Goal: Task Accomplishment & Management: Manage account settings

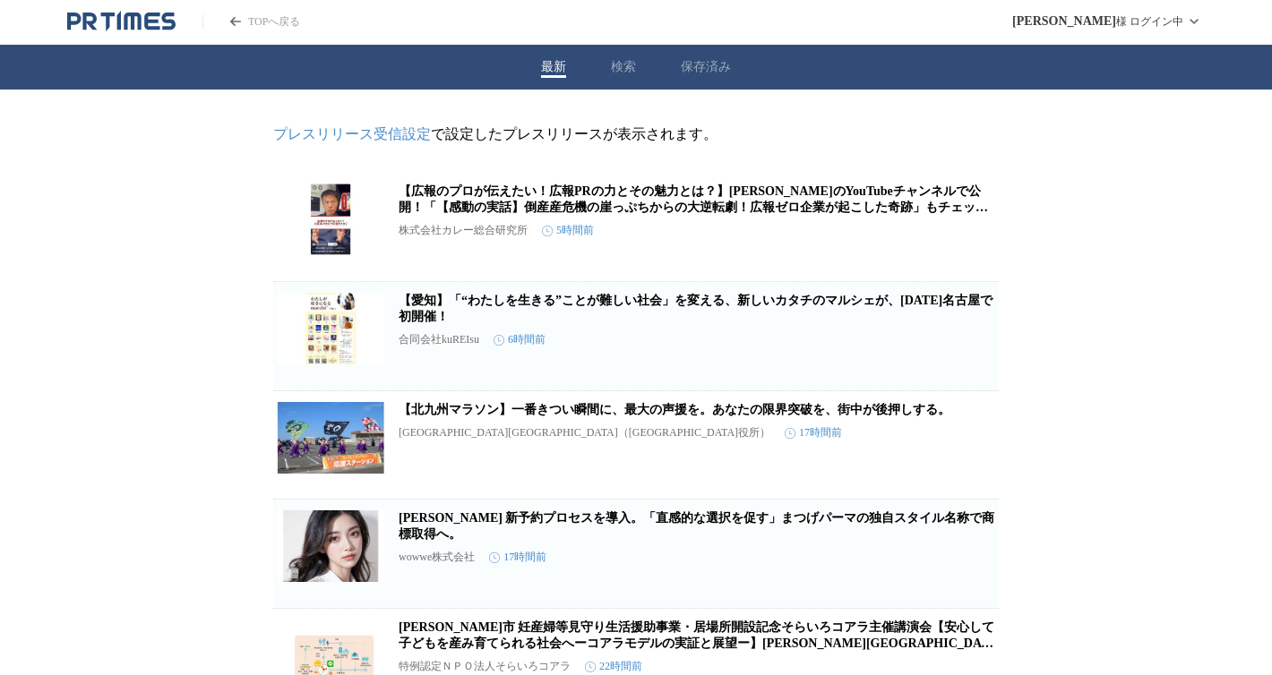
click at [335, 133] on link "プレスリリース受信設定" at bounding box center [352, 133] width 158 height 15
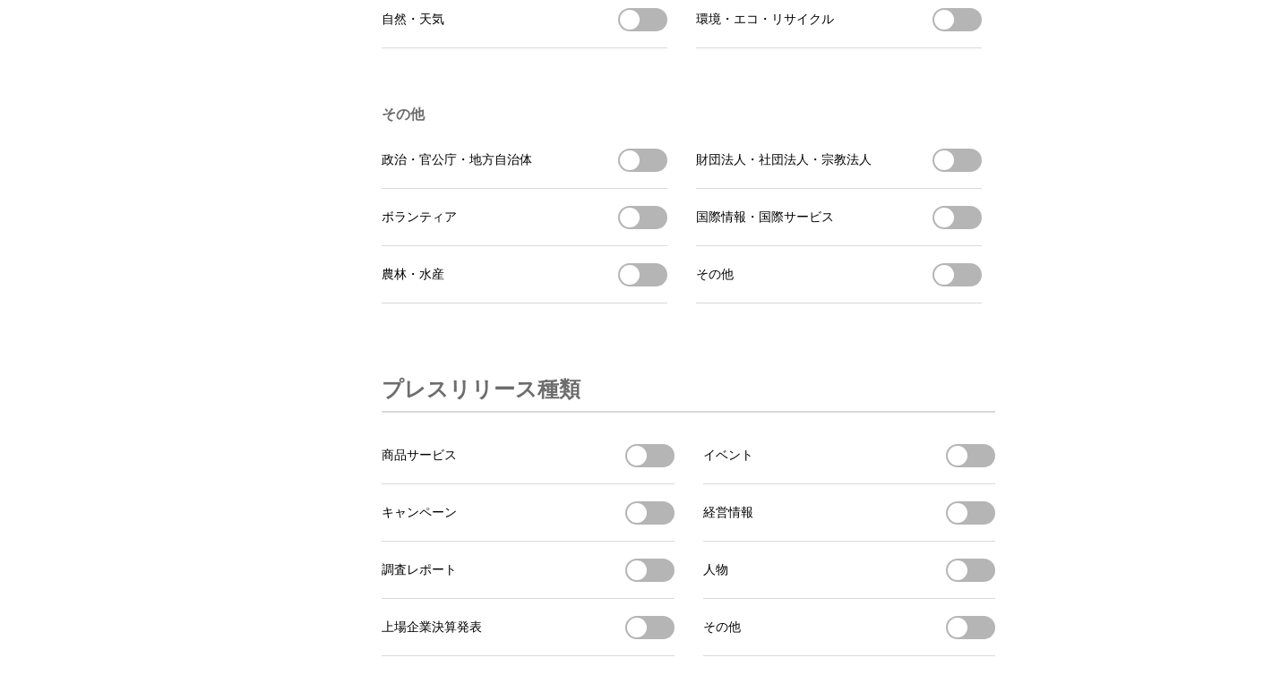
scroll to position [5243, 0]
click at [658, 228] on button "ボランティアを受信する" at bounding box center [642, 215] width 49 height 23
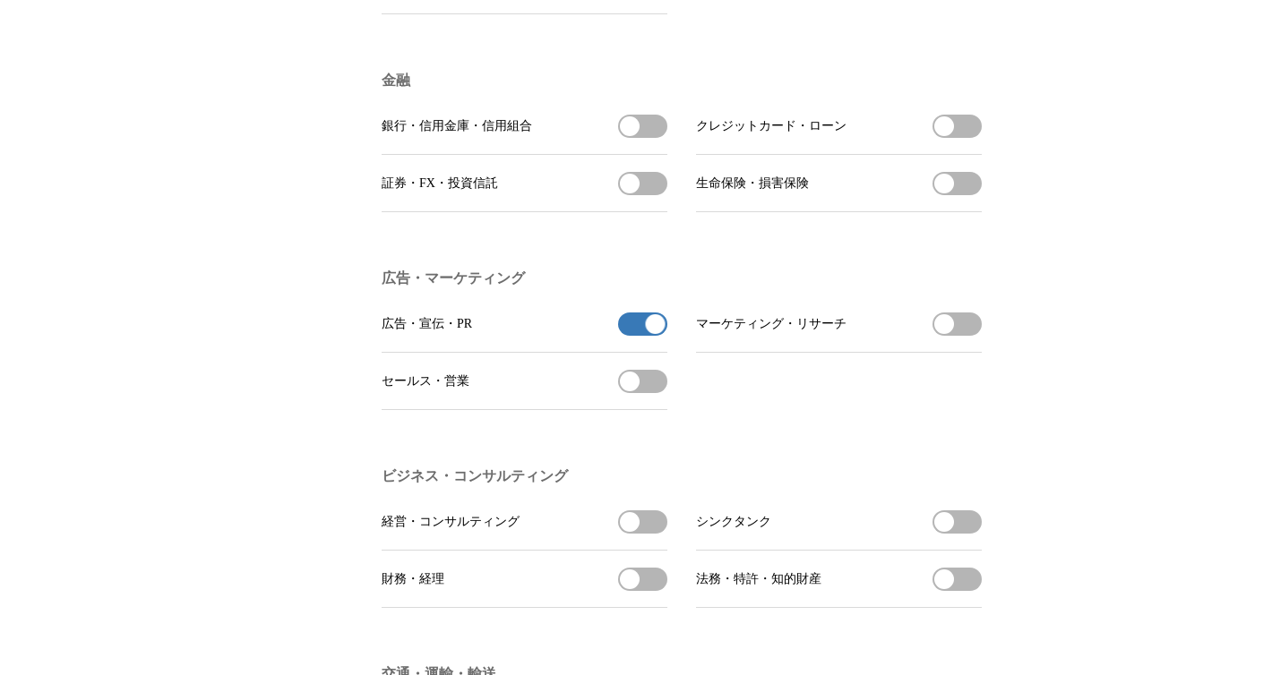
scroll to position [4199, 0]
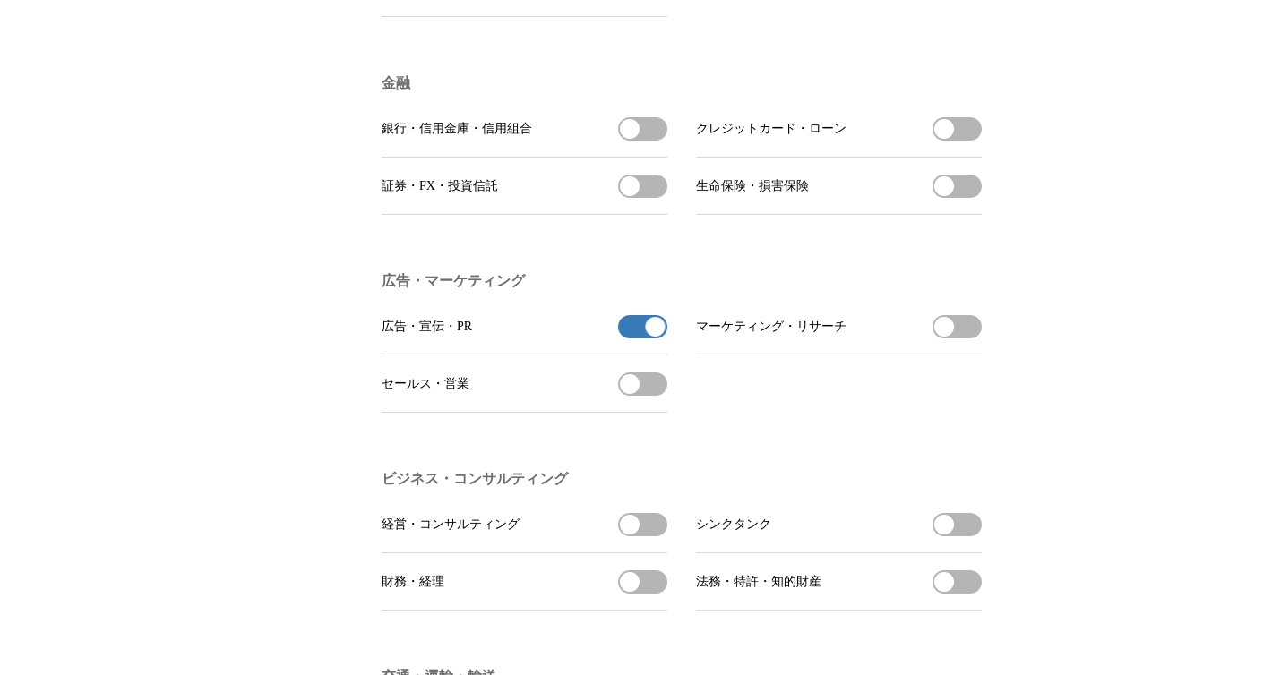
click at [635, 339] on button "広告・宣伝・PRの受信を解除" at bounding box center [642, 326] width 49 height 23
click at [633, 339] on button "広告・宣伝・PRの受信を解除" at bounding box center [642, 326] width 49 height 23
click at [628, 339] on button "広告・宣伝・PRの受信を解除" at bounding box center [642, 326] width 49 height 23
click at [500, 356] on li "広告・宣伝・PR 広告・宣伝・PRの受信を解除" at bounding box center [525, 326] width 286 height 57
click at [720, 356] on li "マーケティング・リサーチ マーケティング・リサーチを受信する" at bounding box center [839, 326] width 286 height 57
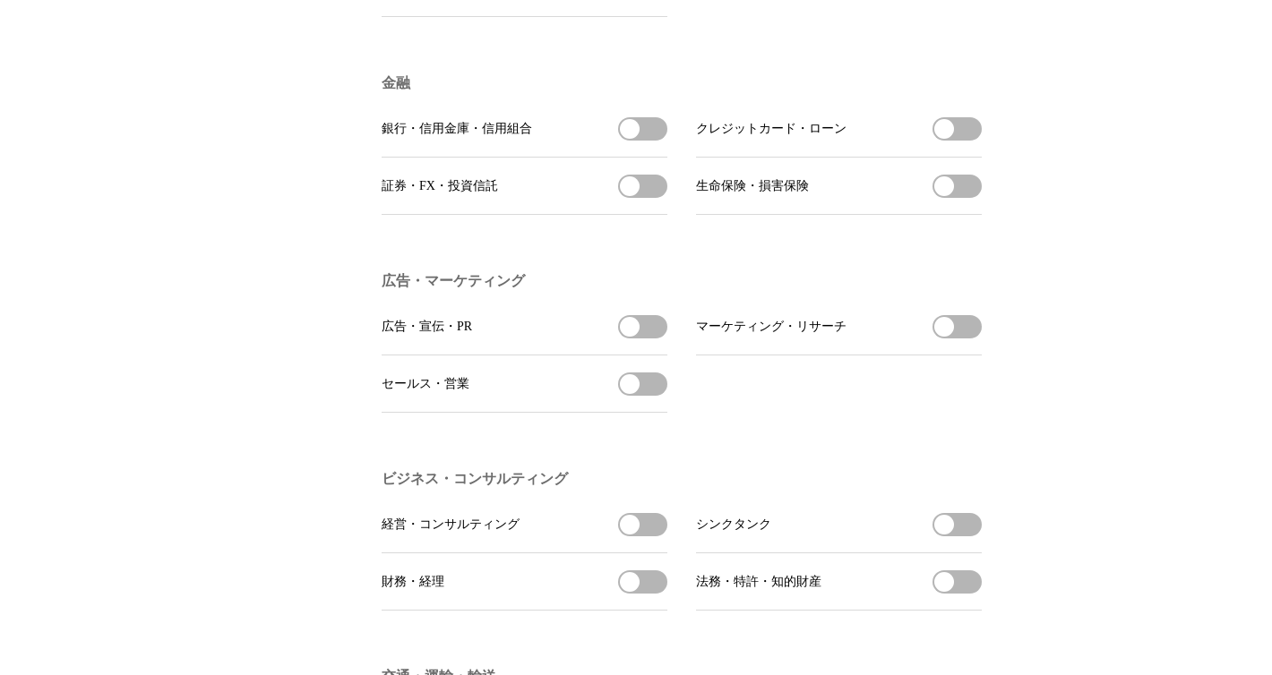
click at [691, 413] on ul "広告・宣伝・PR 広告・宣伝・PRを受信する マーケティング・リサーチ マーケティング・リサーチを受信する セールス・営業 セールス・営業を受信する" at bounding box center [682, 355] width 600 height 115
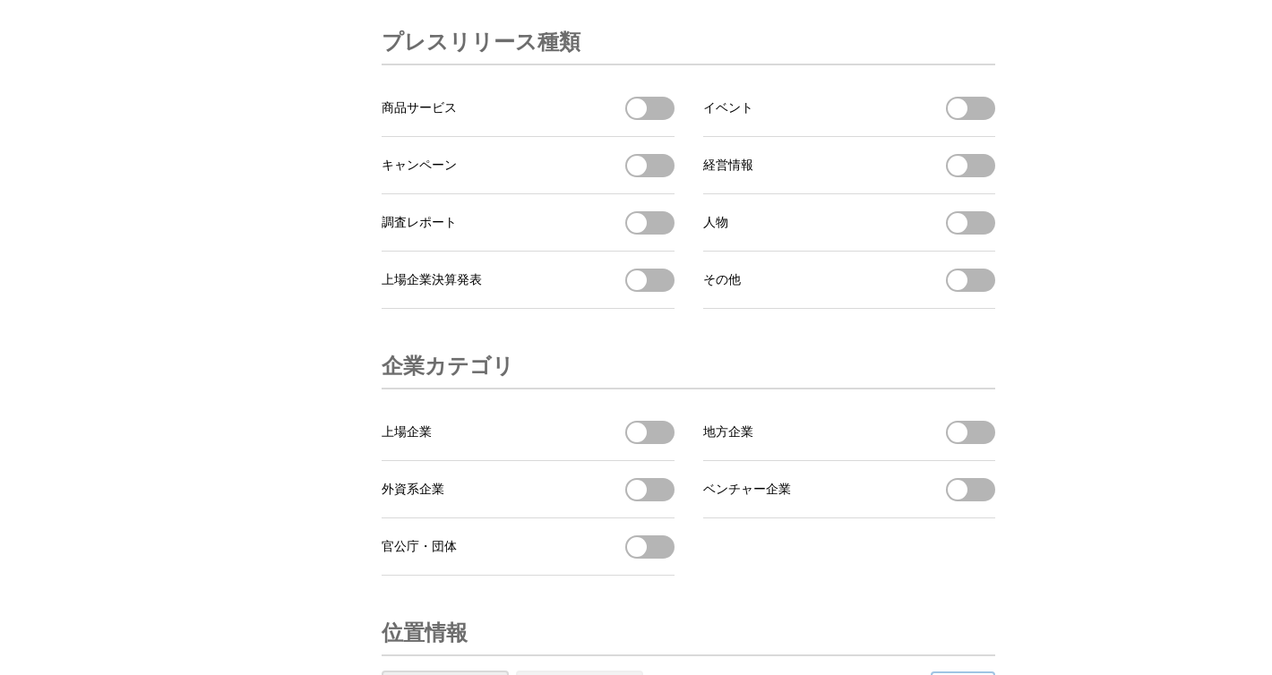
scroll to position [6161, 0]
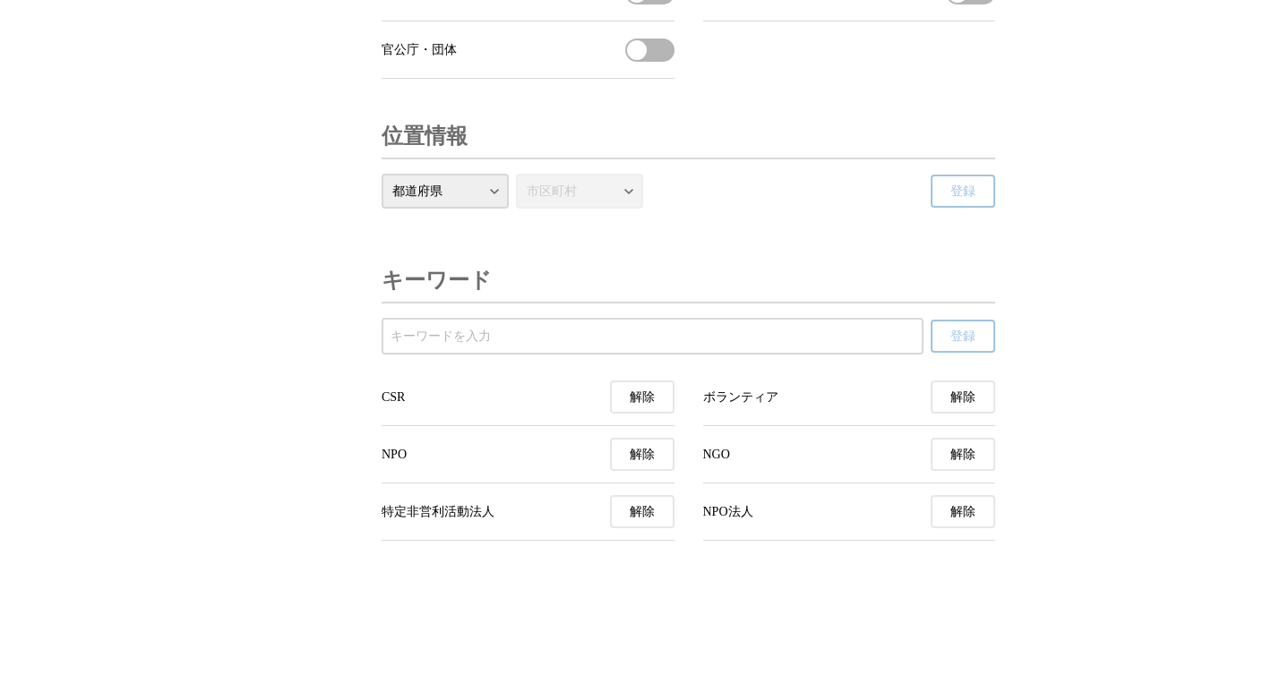
click at [597, 323] on div at bounding box center [653, 336] width 542 height 37
click at [604, 342] on input "受信するキーワードを登録する" at bounding box center [653, 337] width 524 height 20
type input "PR会社"
click at [931, 320] on button "登録" at bounding box center [963, 336] width 64 height 33
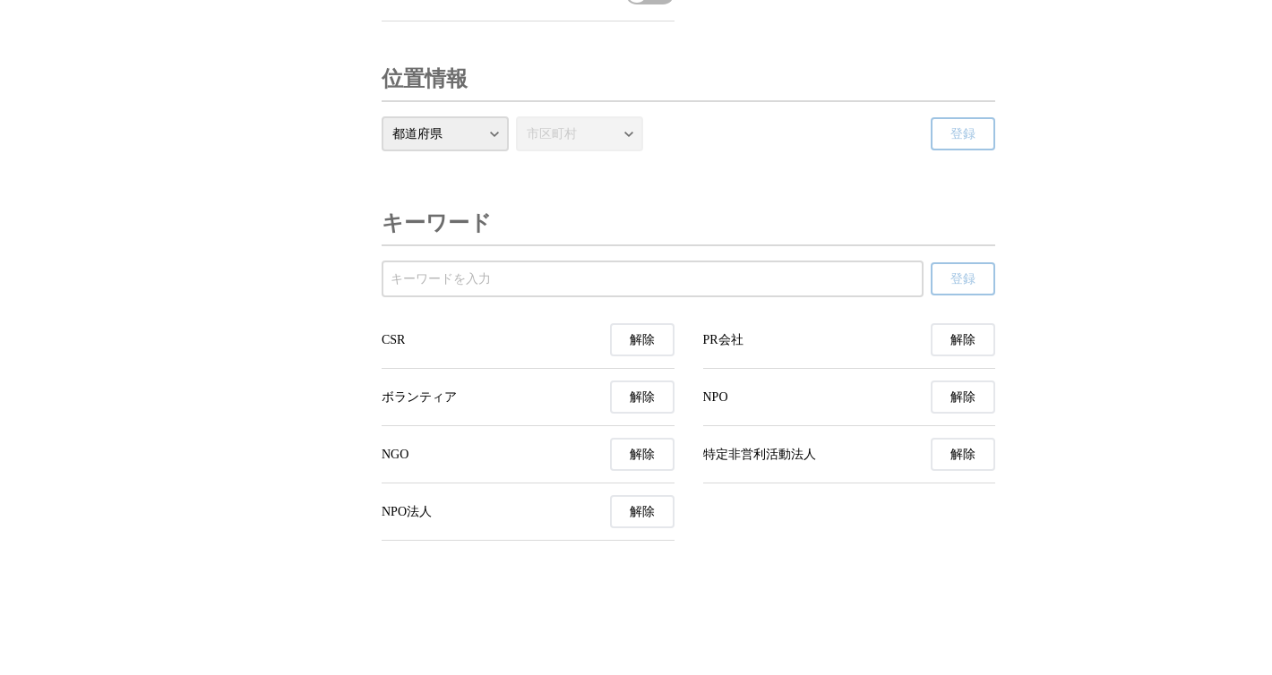
click at [835, 289] on input "受信するキーワードを登録する" at bounding box center [653, 280] width 524 height 20
type input "広告代理店"
click at [931, 262] on button "登録" at bounding box center [963, 278] width 64 height 33
click at [863, 289] on input "受信するキーワードを登録する" at bounding box center [653, 280] width 524 height 20
click at [855, 289] on input "受信するキーワードを登録する" at bounding box center [653, 280] width 524 height 20
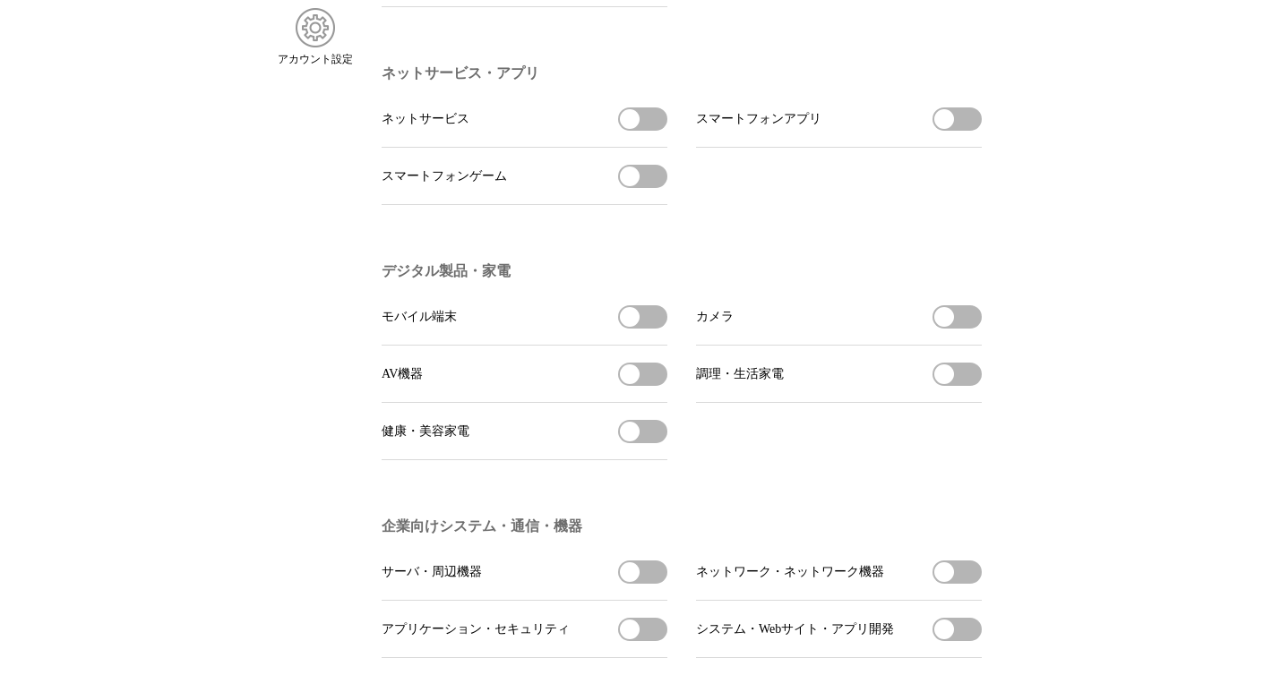
scroll to position [0, 0]
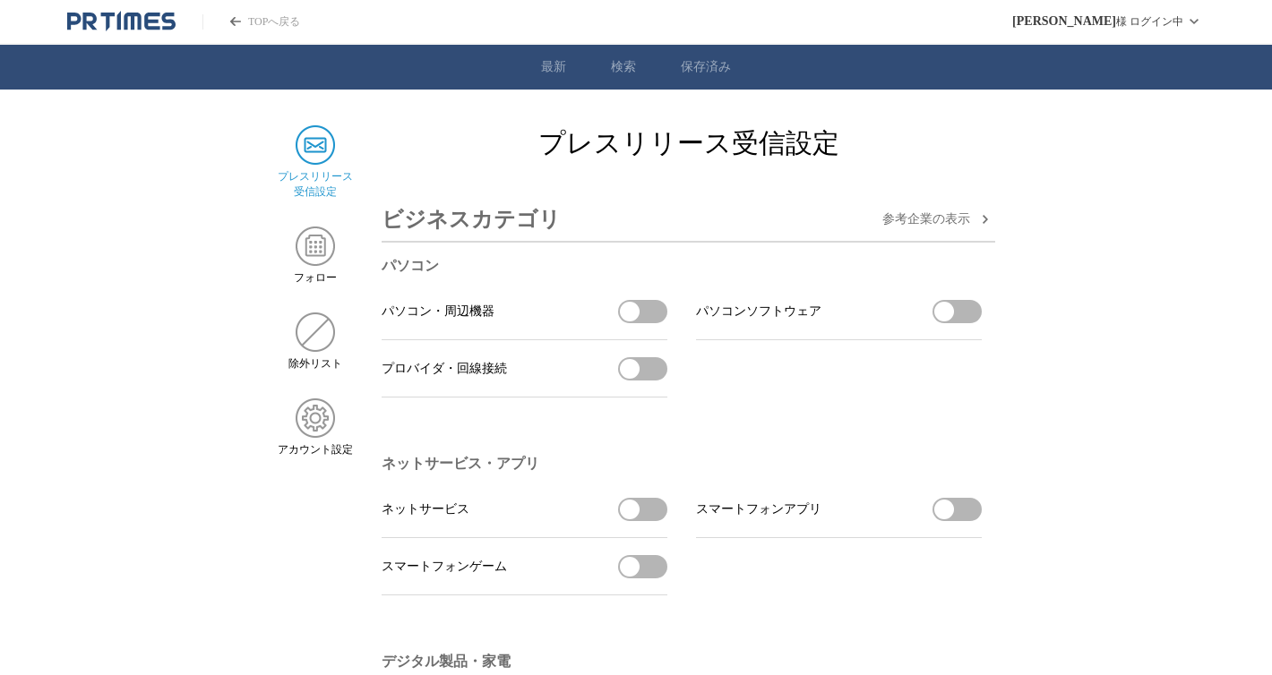
click at [234, 25] on icon "PR TIMESのトップページはこちら" at bounding box center [235, 21] width 11 height 9
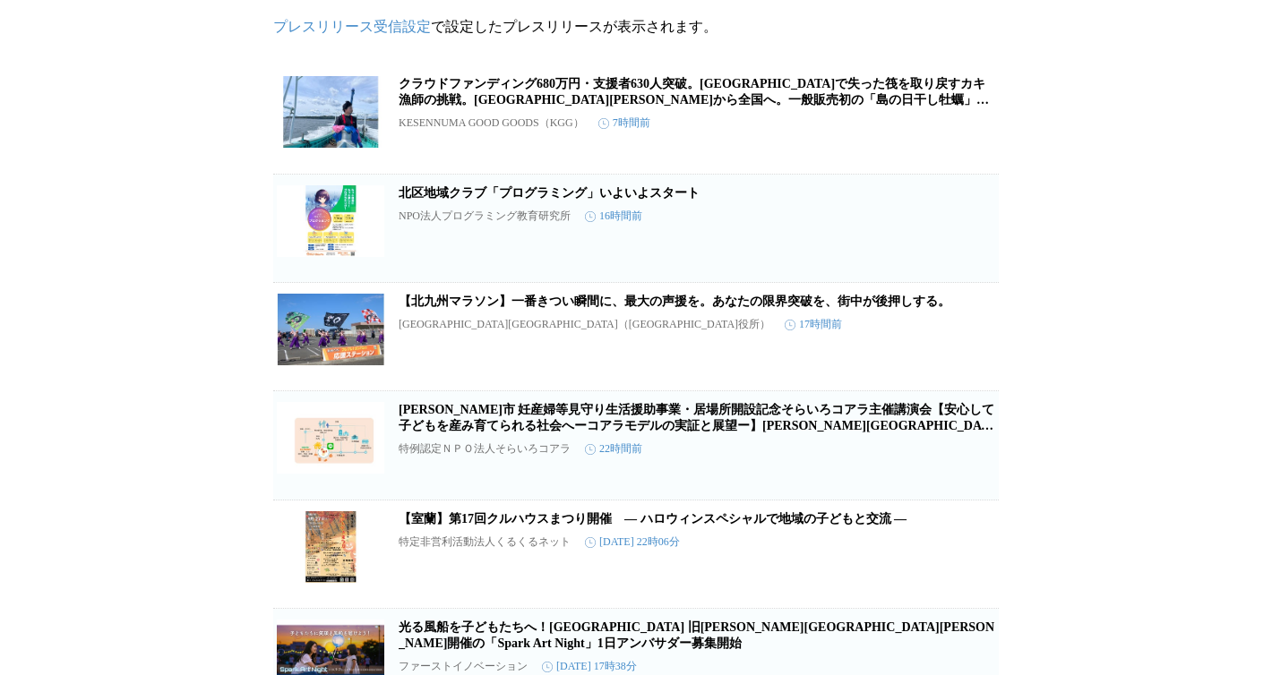
scroll to position [111, 0]
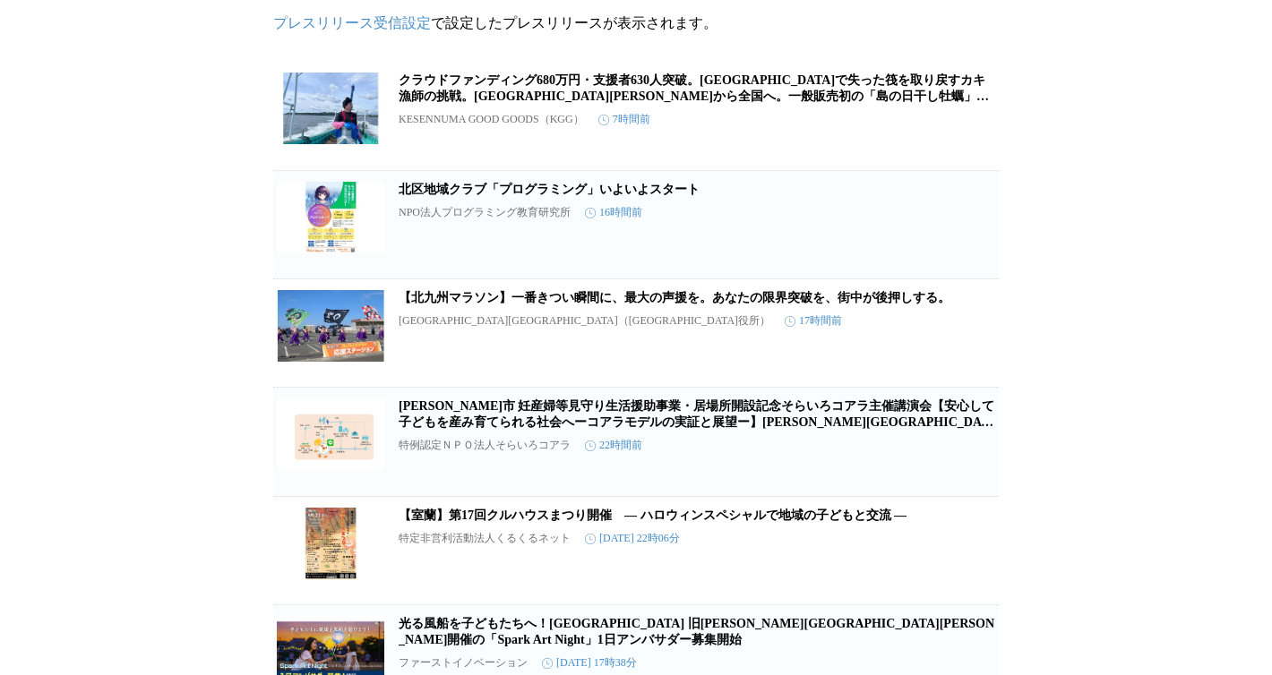
click at [988, 415] on link "[PERSON_NAME]市 妊産婦等見守り生活援助事業・居場所開設記念そらいろコアラ主催講演会【安心して子どもを産み育てられる社会へーコアラモデルの実証と展…" at bounding box center [697, 422] width 596 height 46
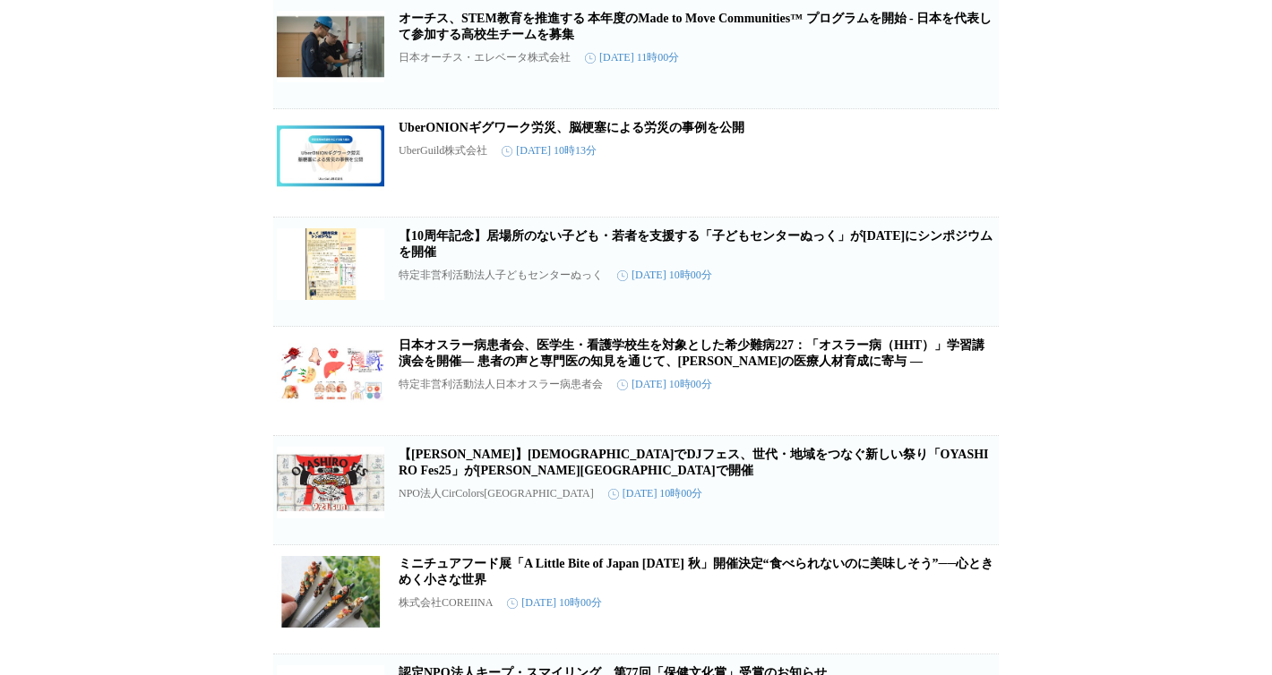
scroll to position [6594, 0]
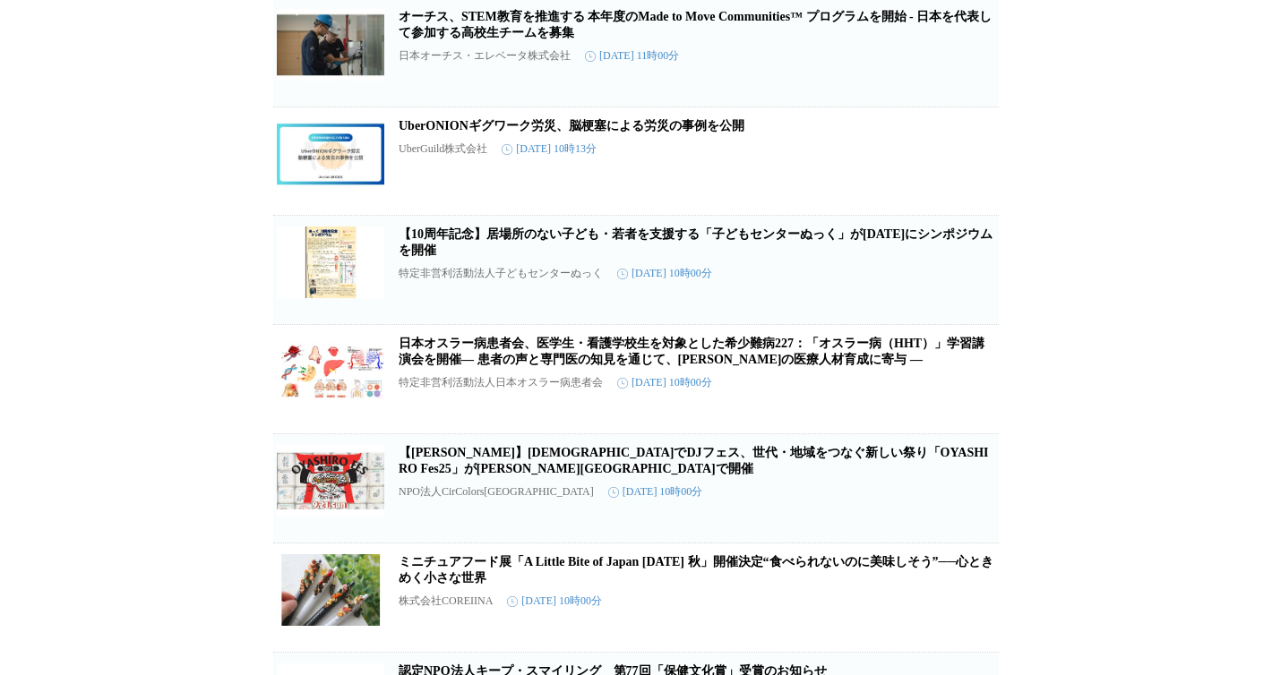
click at [989, 257] on link "【10周年記念】居場所のない子ども・若者を支援する「子どもセンターぬっく」が11月1日にシンポジウムを開催" at bounding box center [696, 243] width 594 height 30
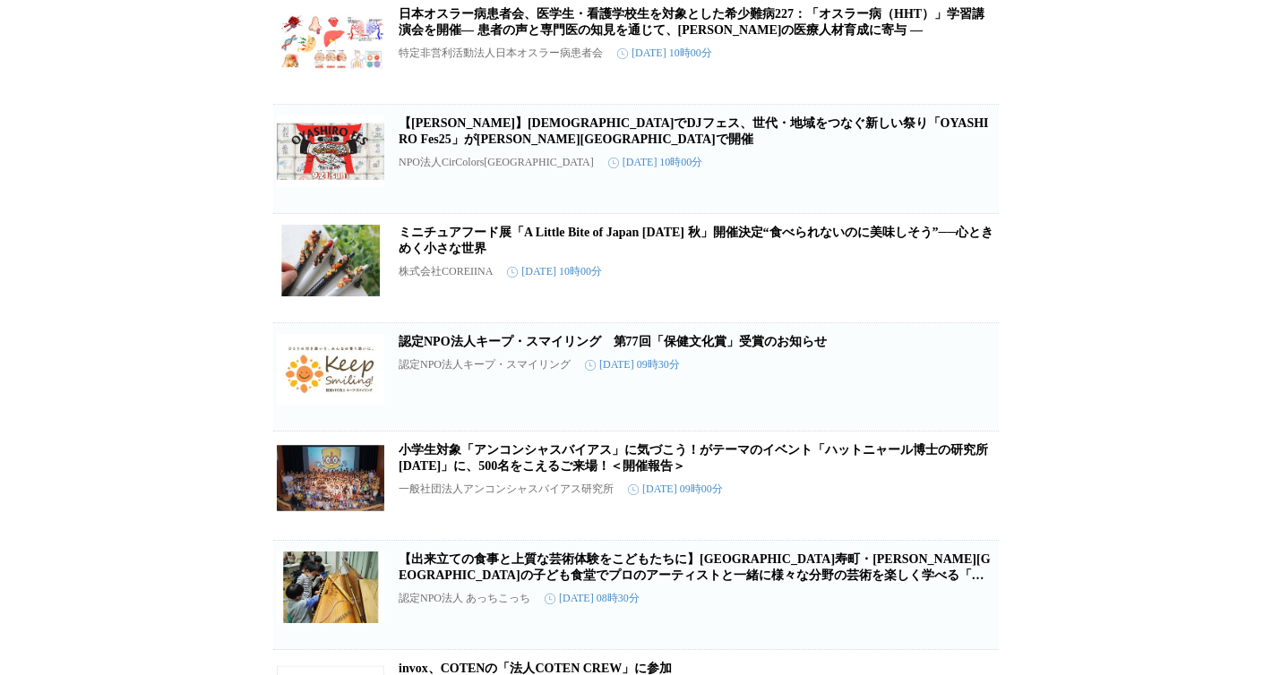
scroll to position [6926, 0]
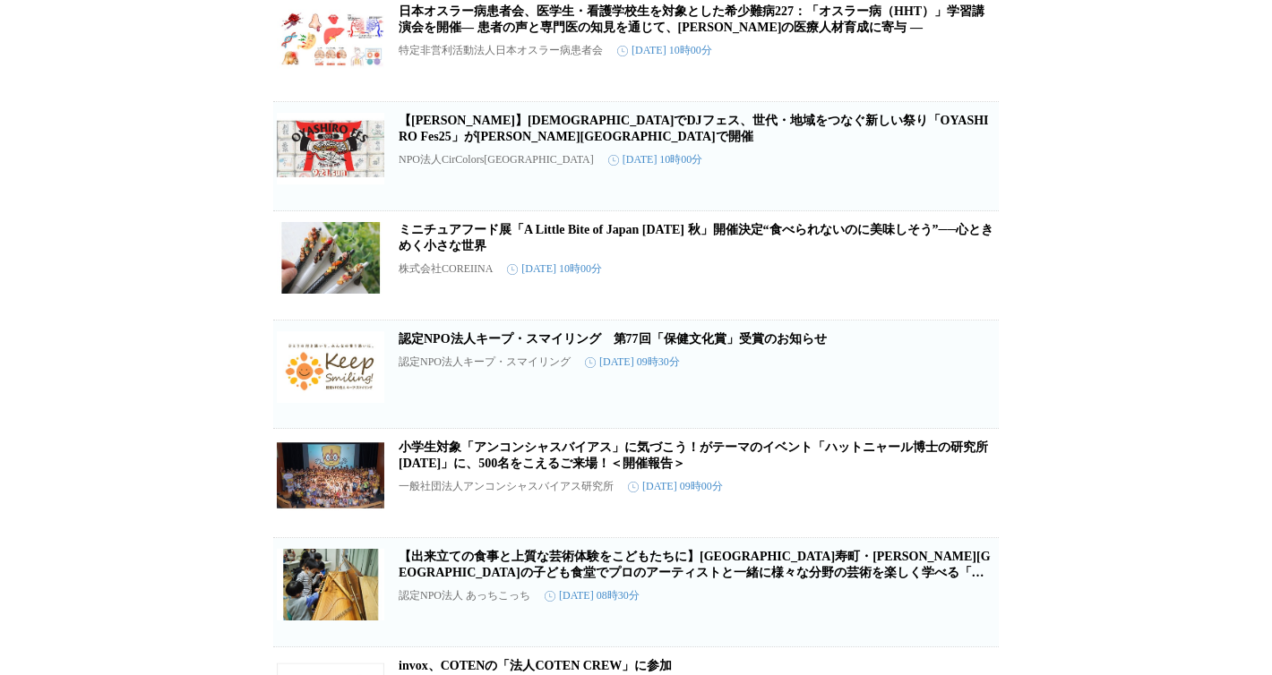
click at [960, 143] on link "【川崎】神社でDJフェス、世代・地域をつなぐ新しい祭り「OYASHIRO Fes25」が若宮八幡宮で開催" at bounding box center [694, 129] width 590 height 30
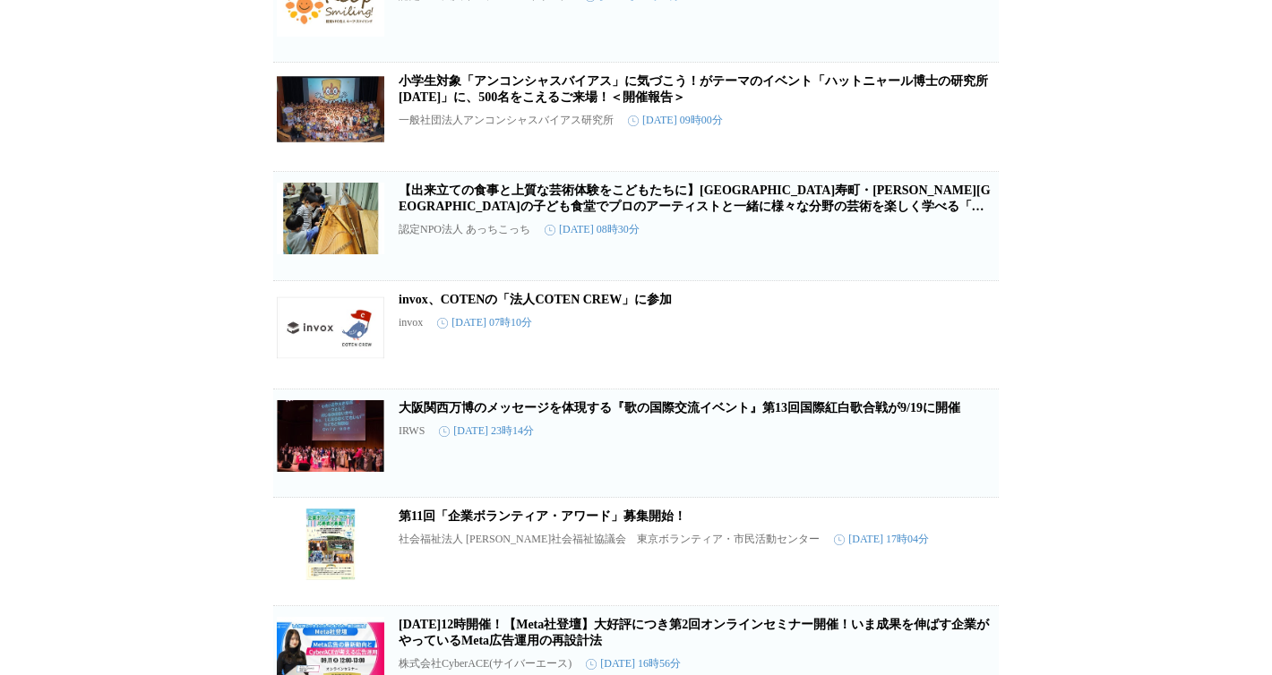
scroll to position [7299, 0]
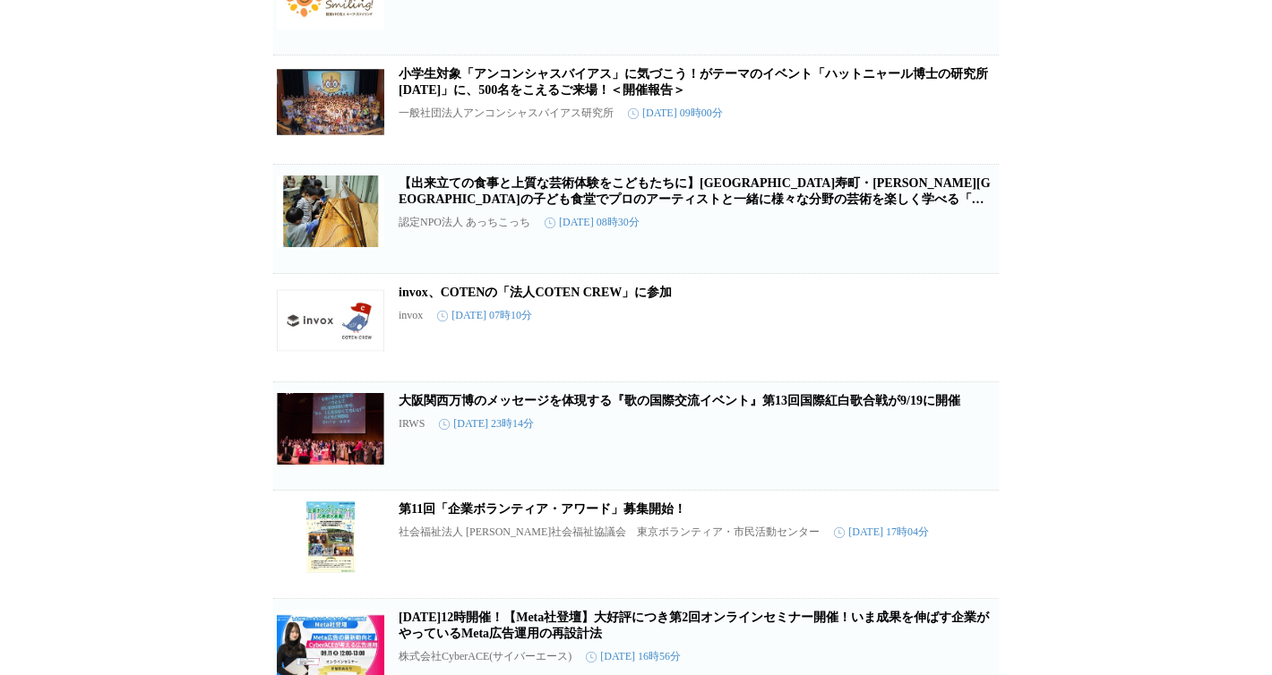
click at [839, 97] on link "小学生対象「アンコンシャスバイアス」に気づこう！がテーマのイベント「ハットニャール博士の研究所2025」に、500名をこえるご来場！＜開催報告＞" at bounding box center [693, 82] width 589 height 30
